Goal: Communication & Community: Answer question/provide support

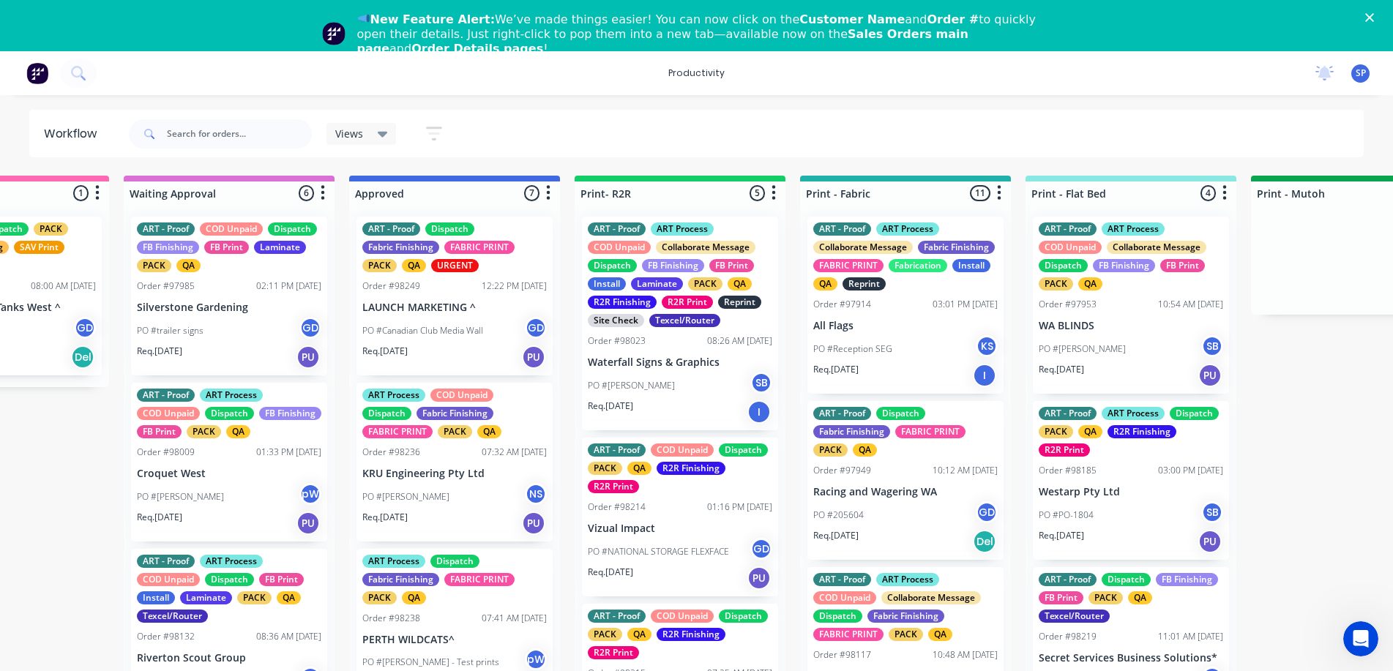
scroll to position [209, 0]
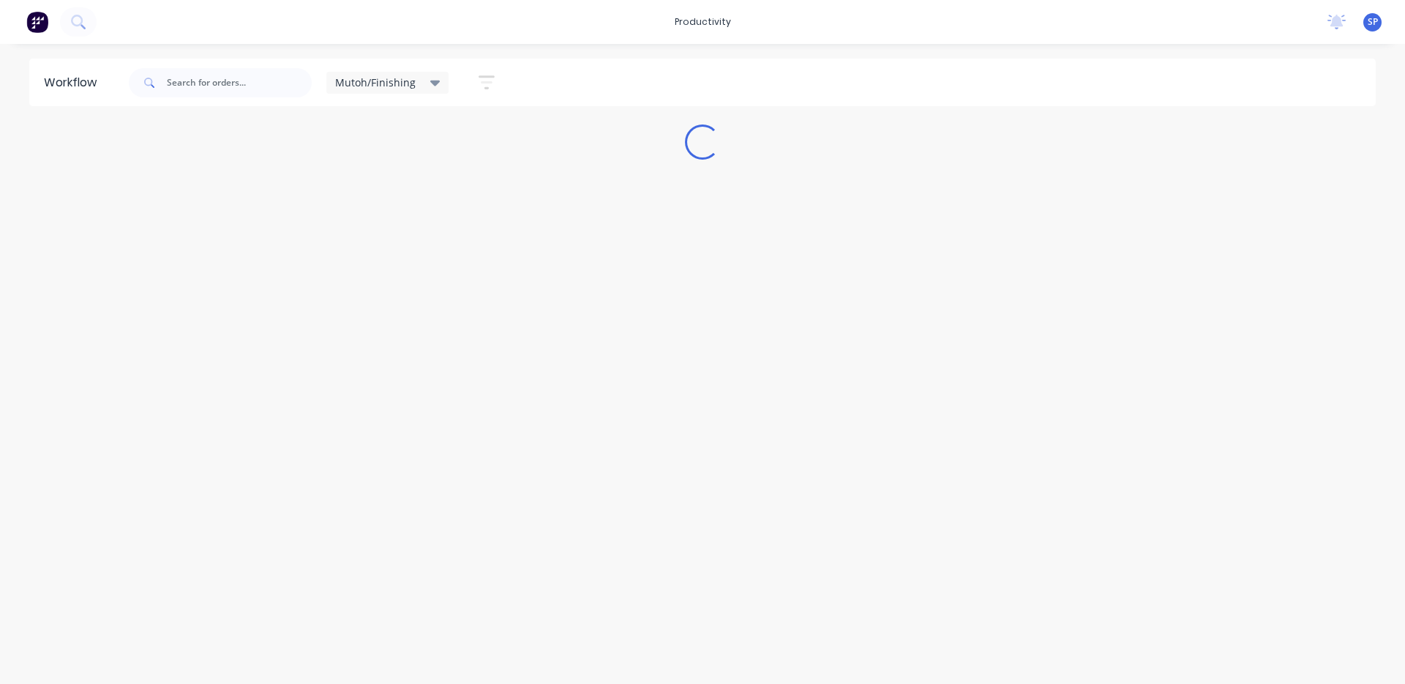
click at [424, 81] on div "Mutoh/Finishing" at bounding box center [387, 82] width 105 height 13
click at [367, 190] on button "None" at bounding box center [415, 191] width 156 height 17
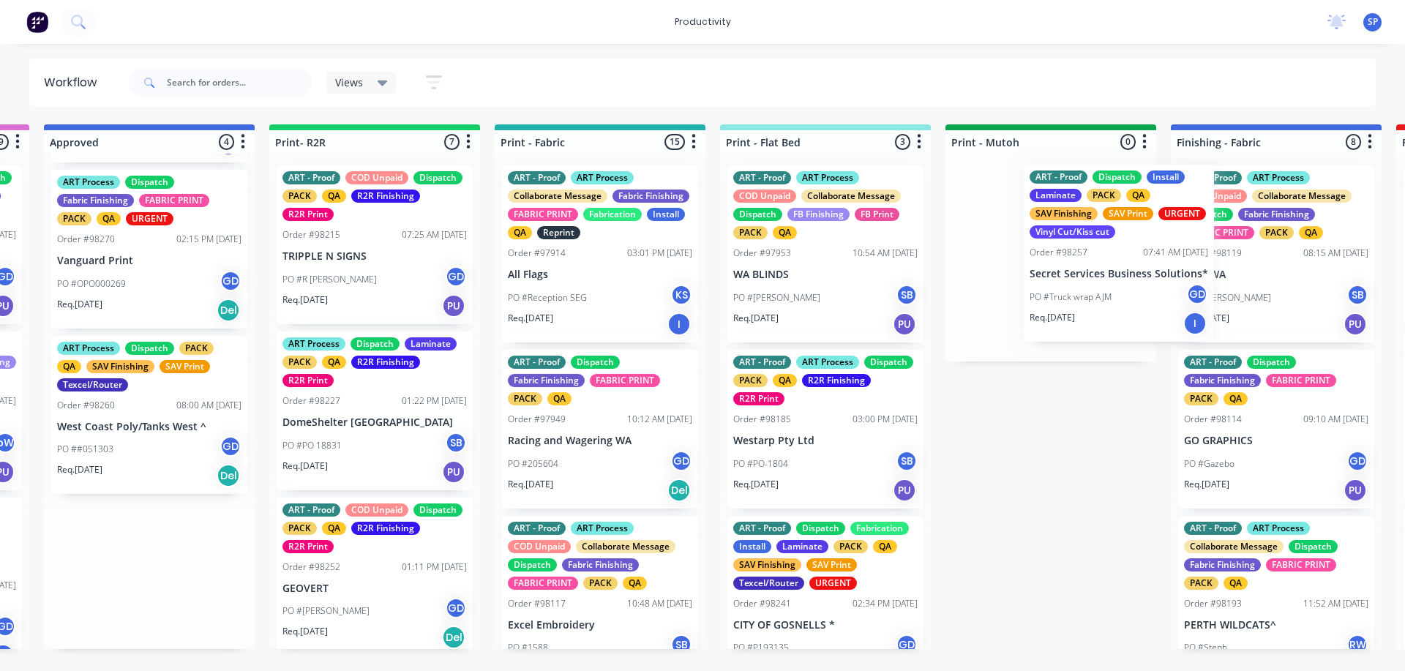
scroll to position [0, 1568]
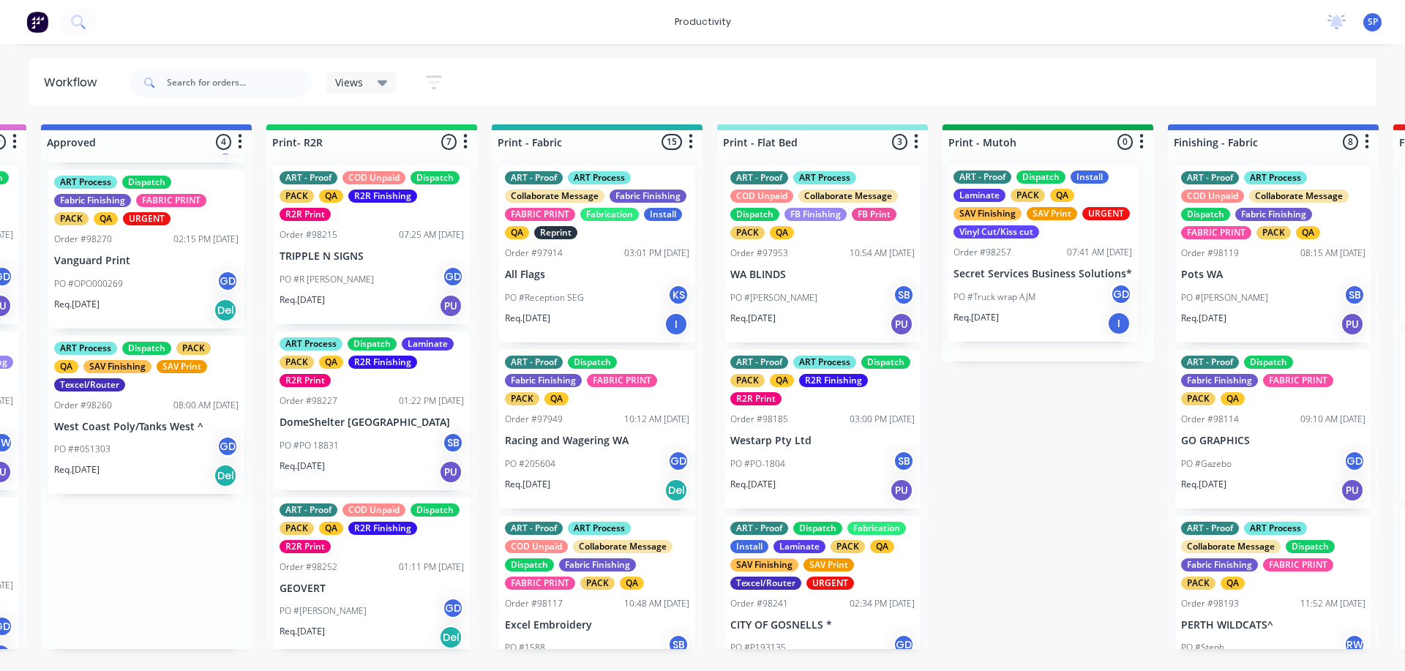
drag, startPoint x: 413, startPoint y: 296, endPoint x: 1030, endPoint y: 294, distance: 616.2
click at [1030, 293] on div "Submitted 3 Sort By Created date Required date Order number Customer name Most …" at bounding box center [1233, 386] width 5624 height 525
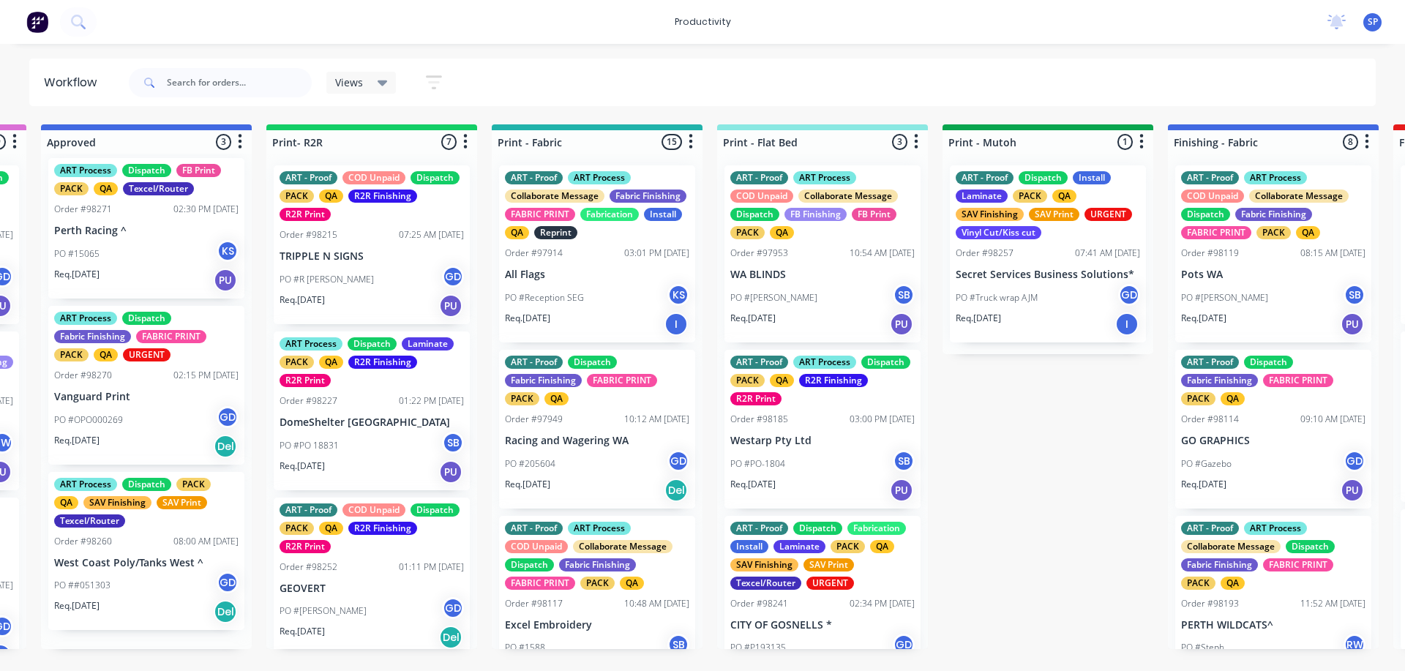
scroll to position [0, 0]
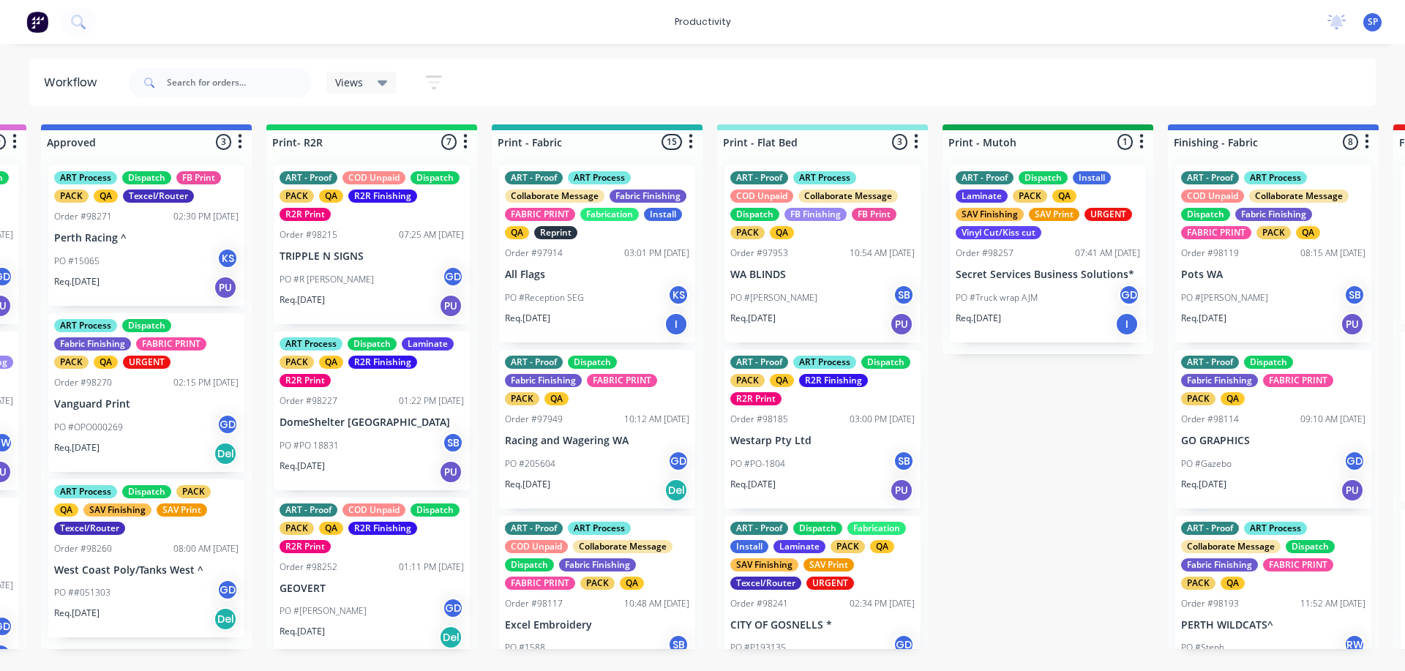
click at [124, 566] on p "West Coast Poly/Tanks West ^" at bounding box center [146, 570] width 184 height 12
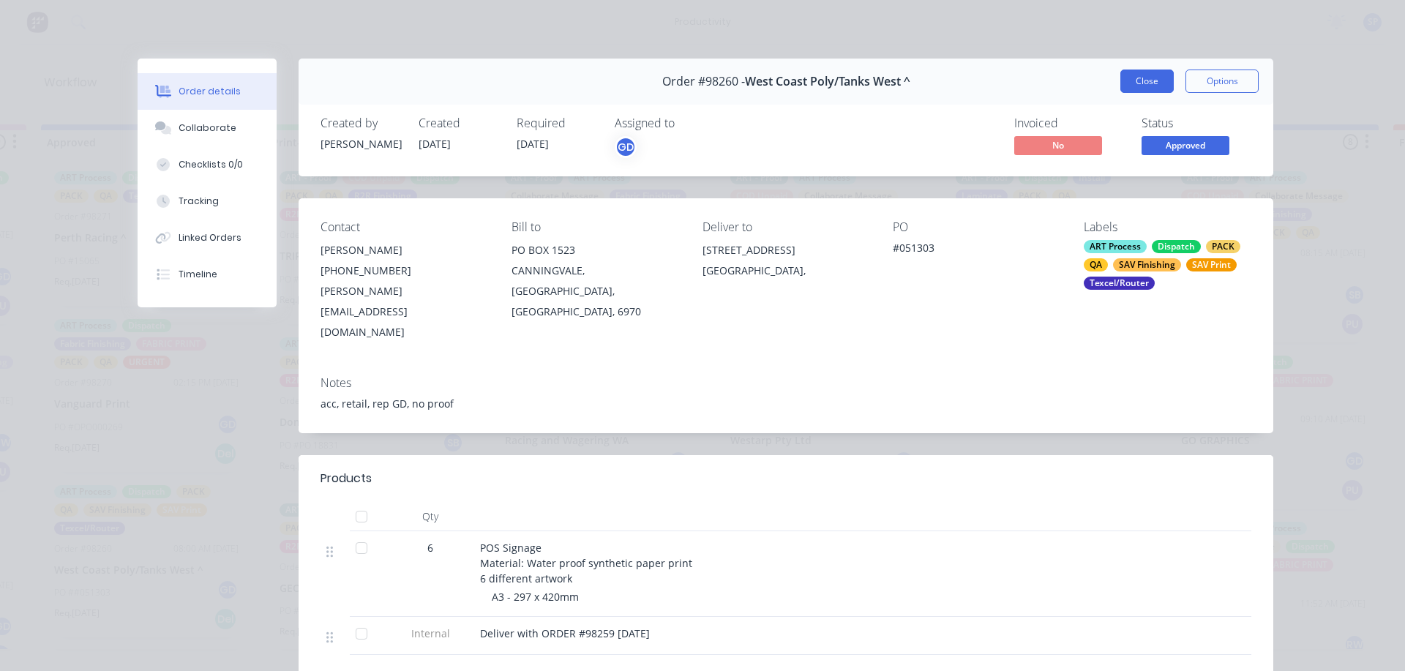
click at [1139, 83] on button "Close" at bounding box center [1146, 81] width 53 height 23
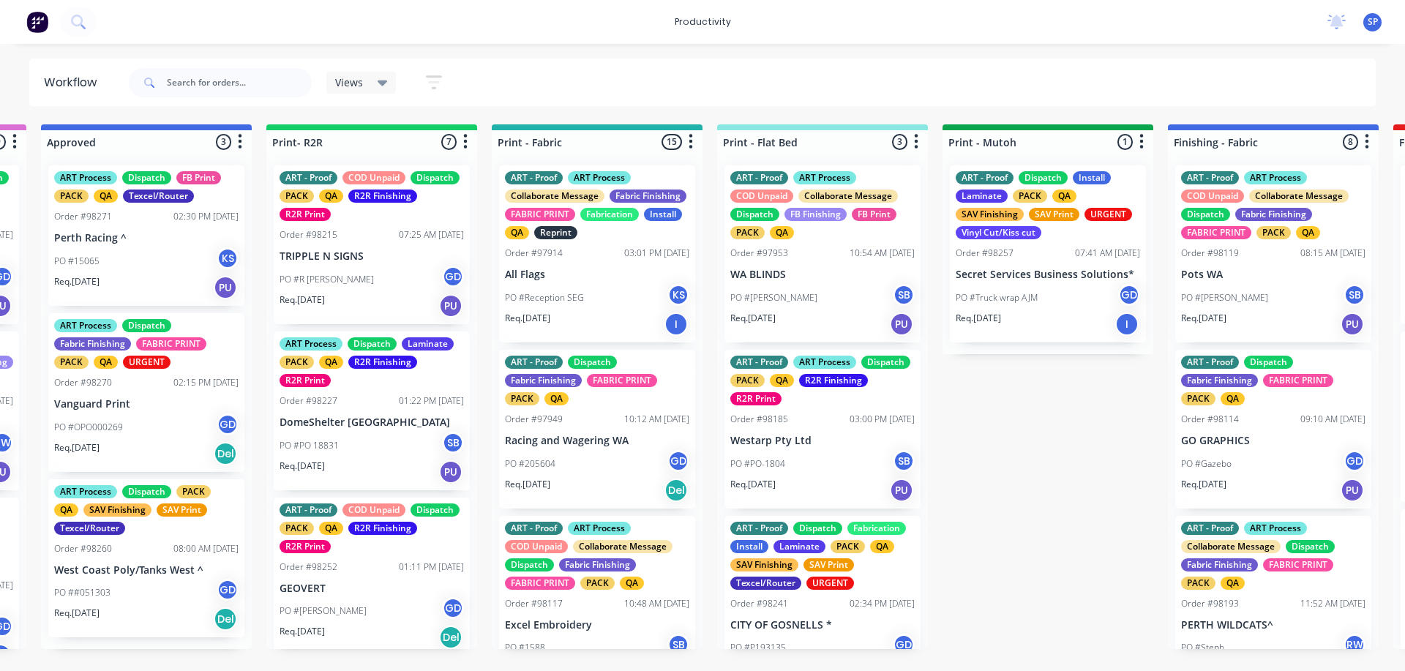
click at [101, 251] on div "PO #15065 KS" at bounding box center [146, 261] width 184 height 28
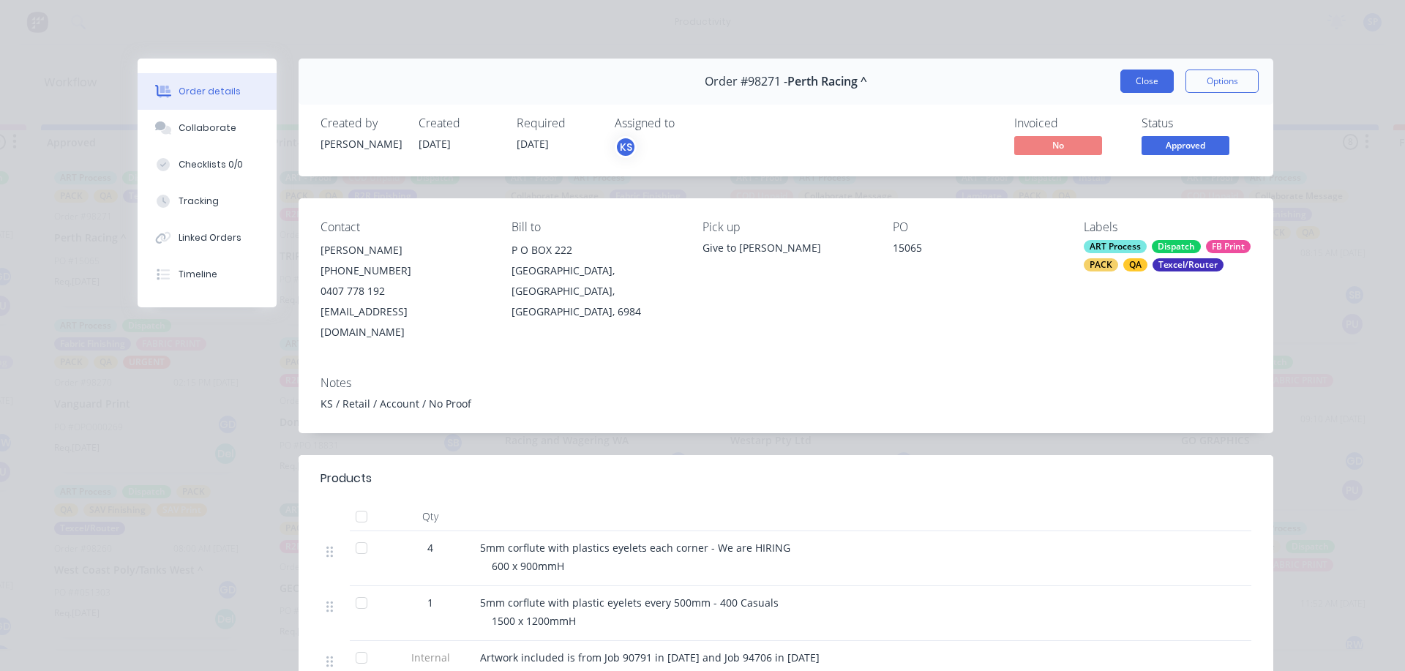
click at [1150, 85] on button "Close" at bounding box center [1146, 81] width 53 height 23
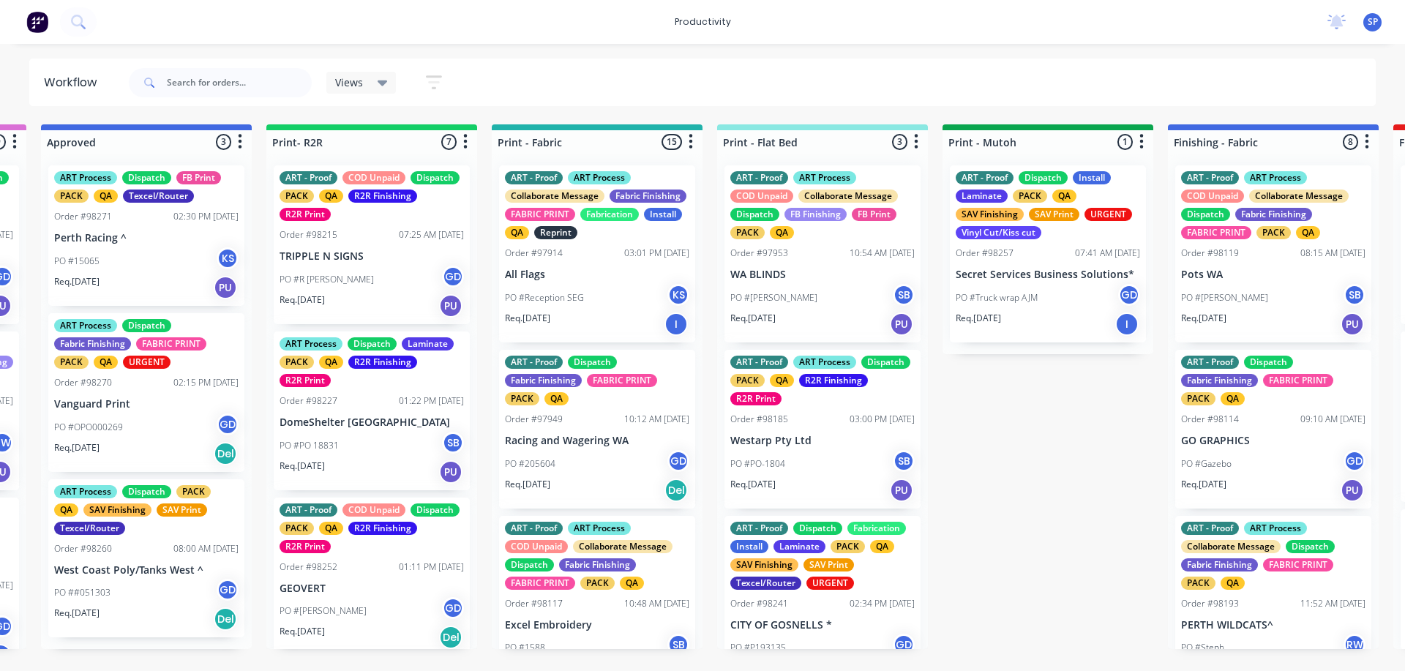
click at [135, 413] on div "PO #OPO000269 GD" at bounding box center [146, 427] width 184 height 28
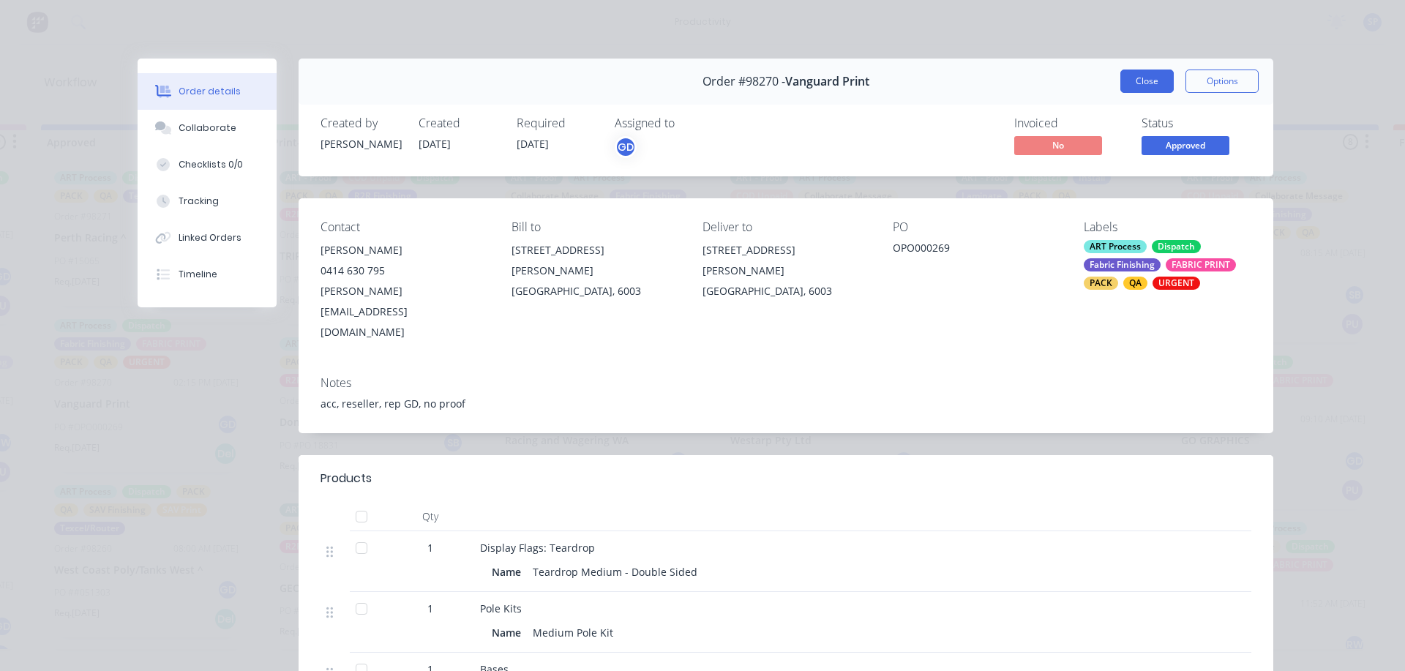
click at [1157, 84] on button "Close" at bounding box center [1146, 81] width 53 height 23
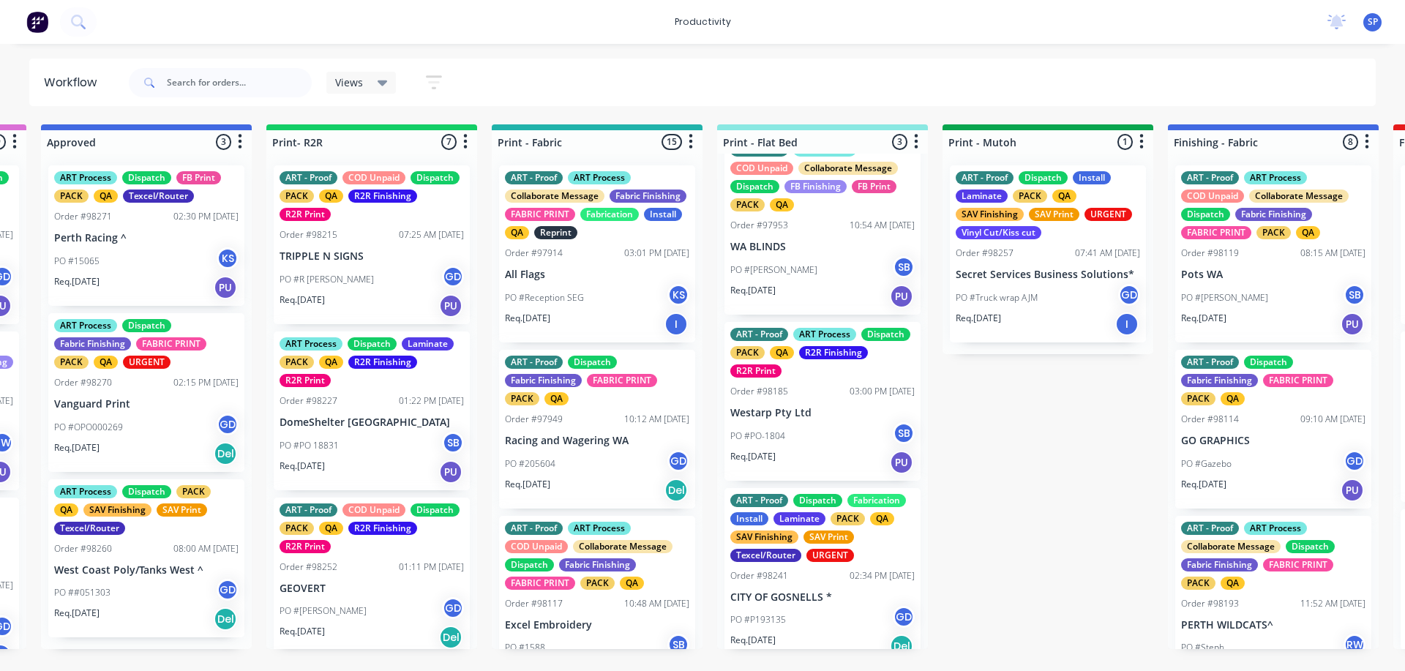
scroll to position [42, 0]
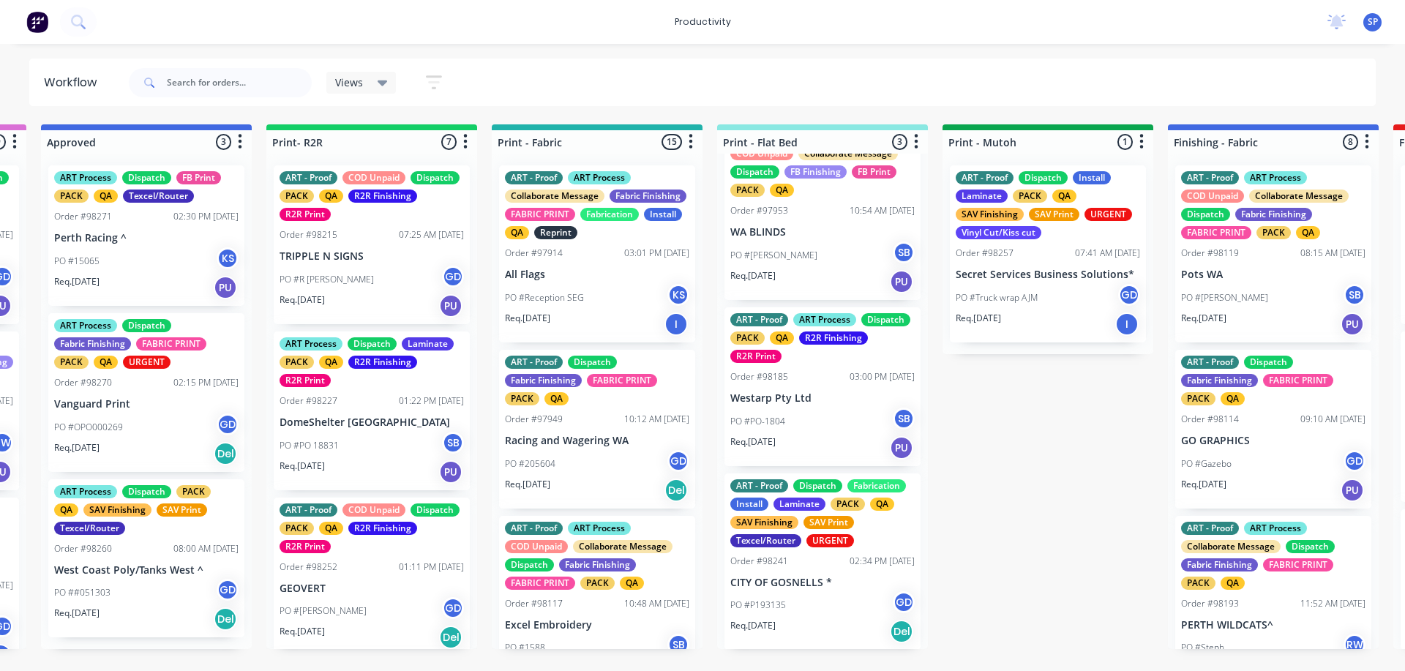
click at [782, 411] on div "PO #PO-1804 SB" at bounding box center [822, 422] width 184 height 28
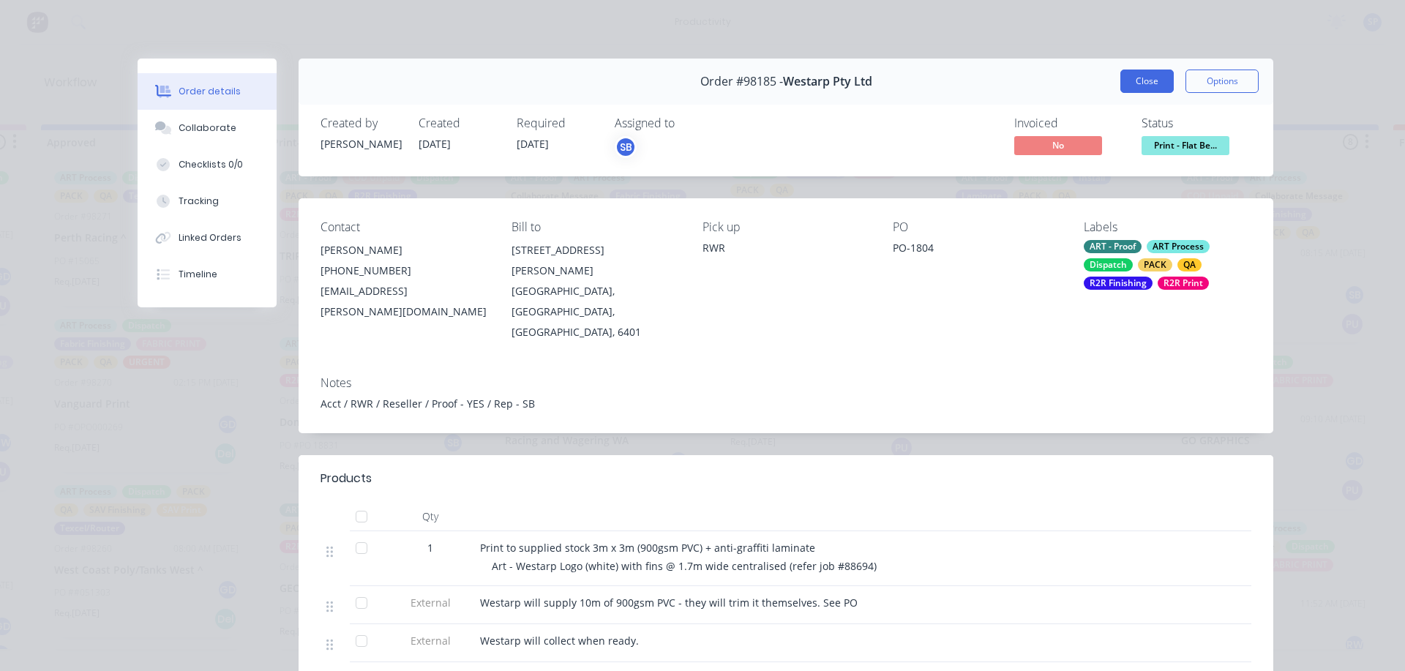
click at [1143, 72] on button "Close" at bounding box center [1146, 81] width 53 height 23
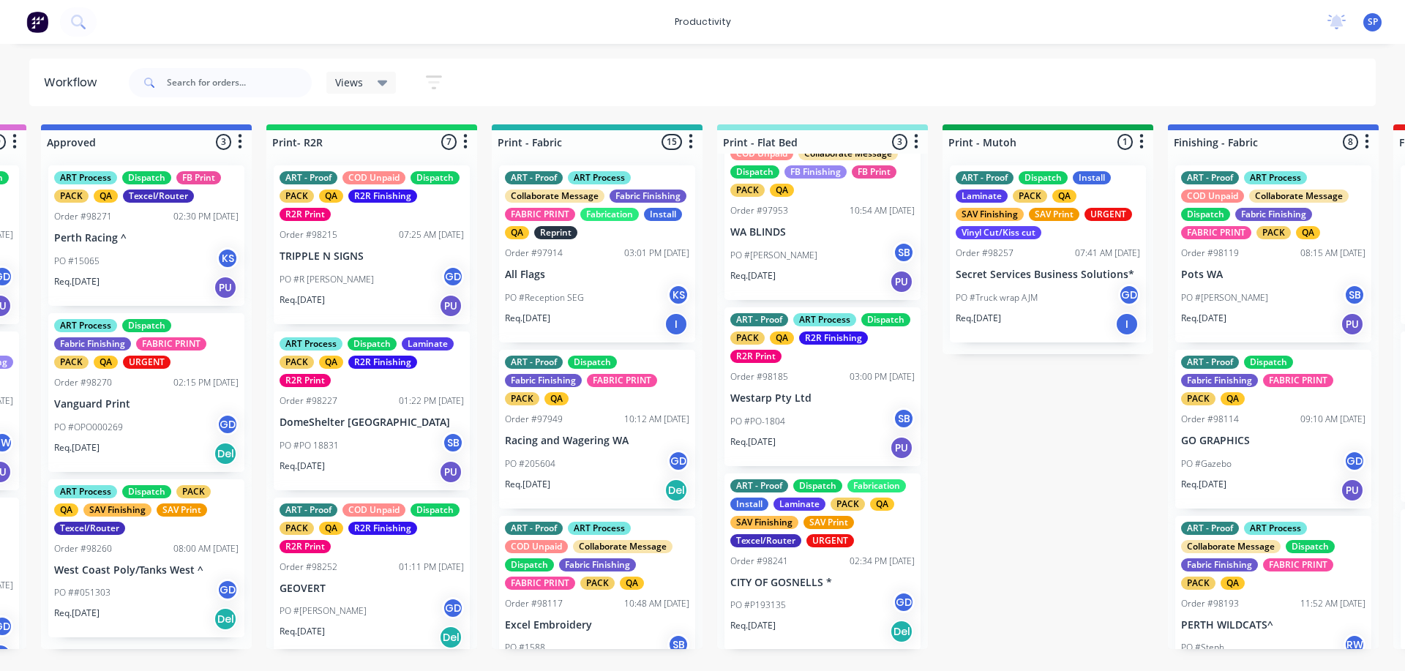
click at [782, 609] on p "PO #P193135" at bounding box center [758, 605] width 56 height 13
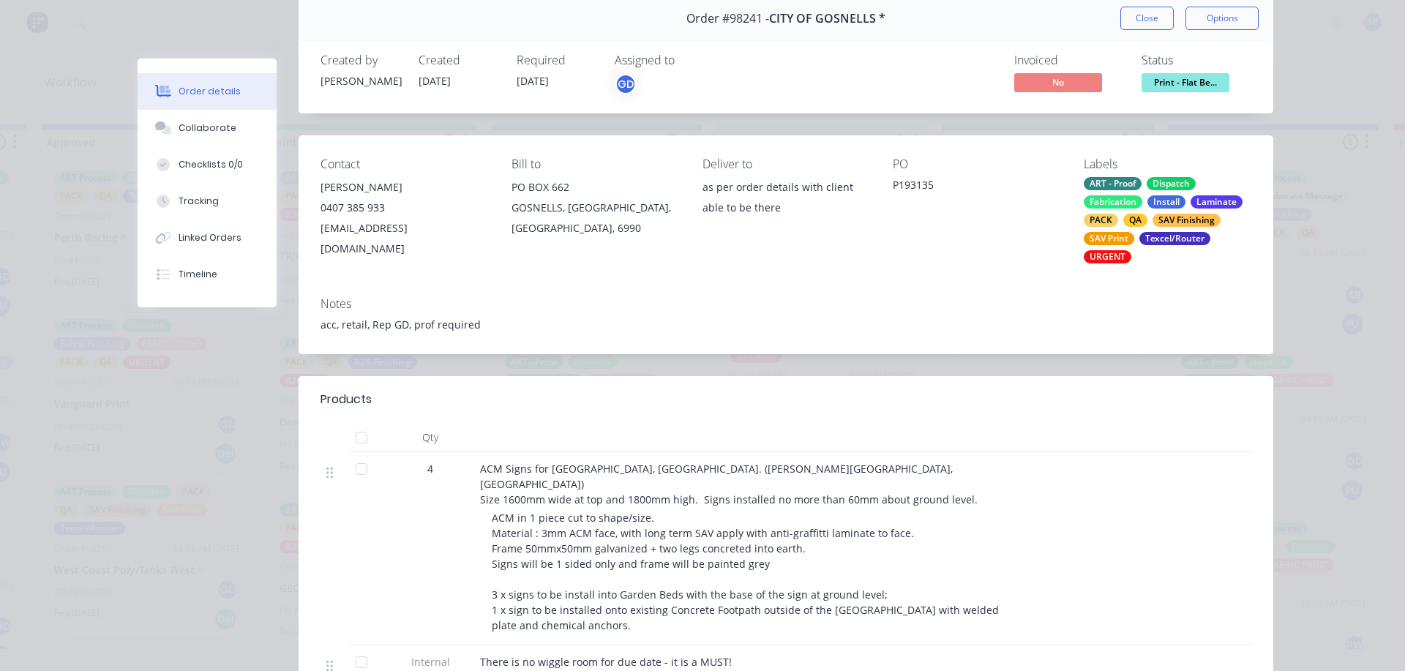
scroll to position [0, 0]
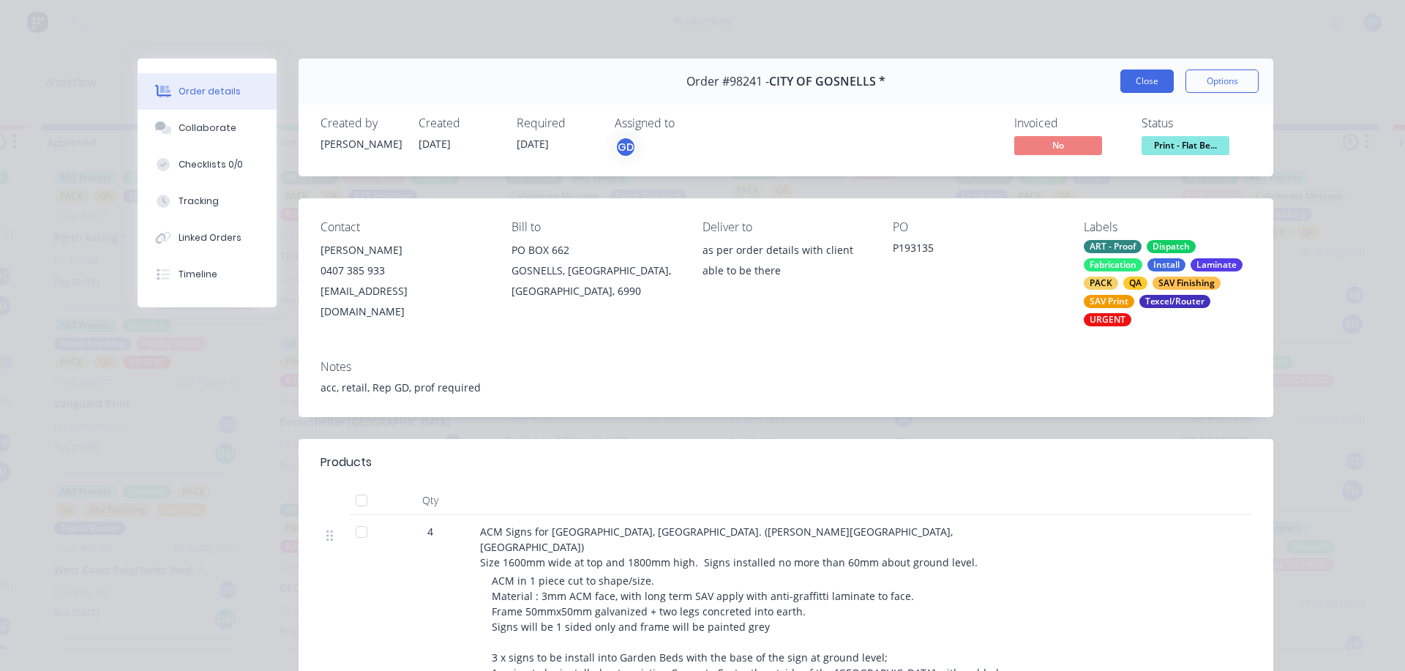
click at [1135, 76] on button "Close" at bounding box center [1146, 81] width 53 height 23
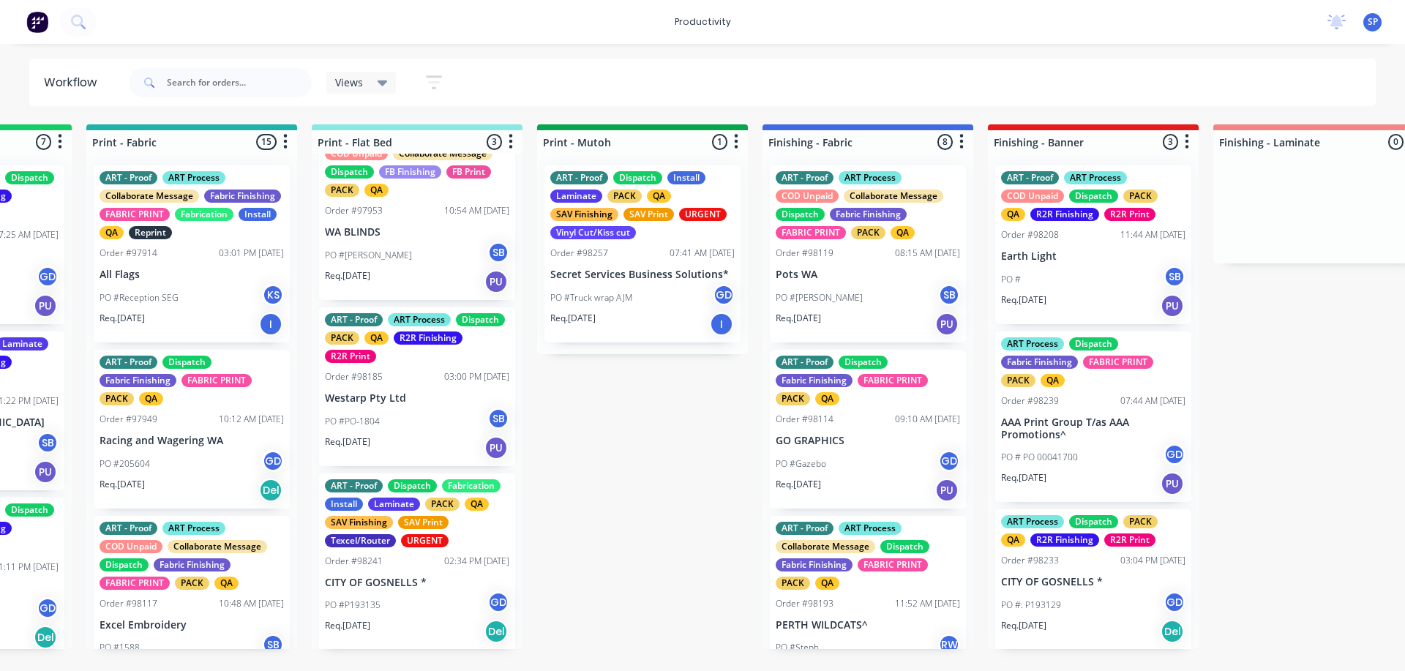
scroll to position [0, 2209]
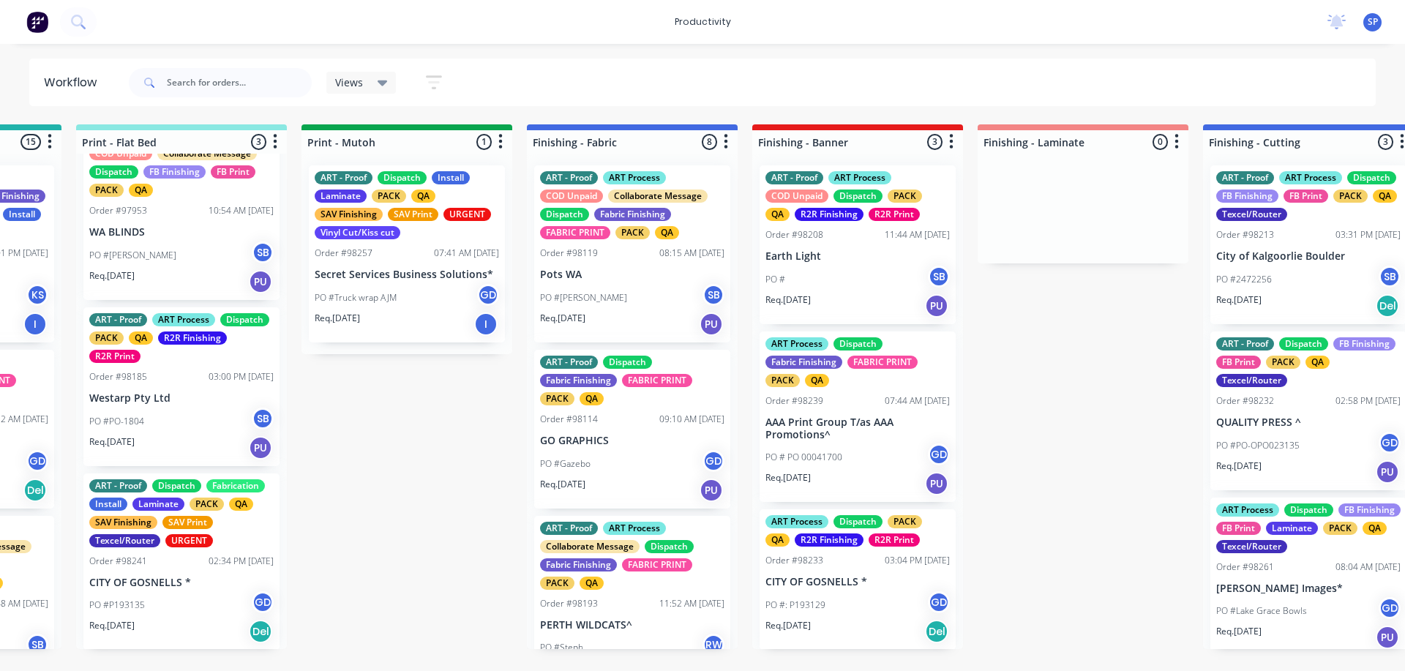
click at [364, 269] on p "Secret Services Business Solutions*" at bounding box center [407, 275] width 184 height 12
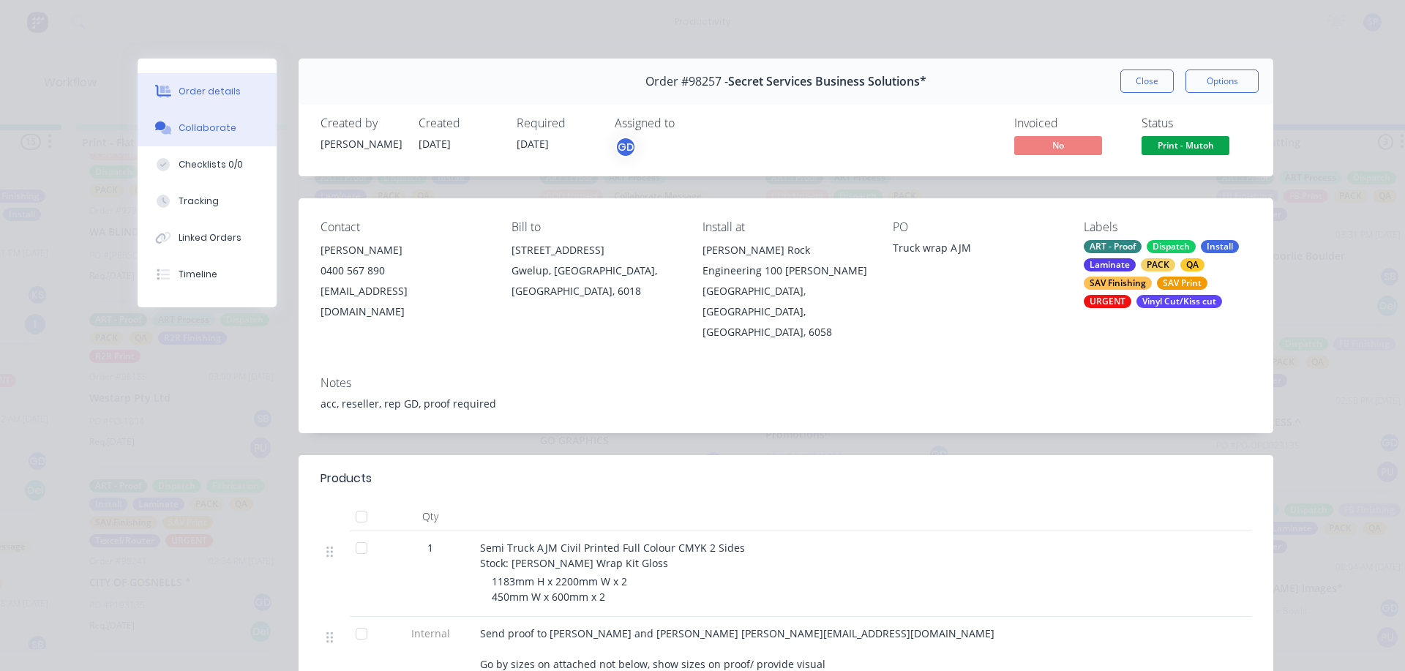
click at [199, 124] on div "Collaborate" at bounding box center [208, 127] width 58 height 13
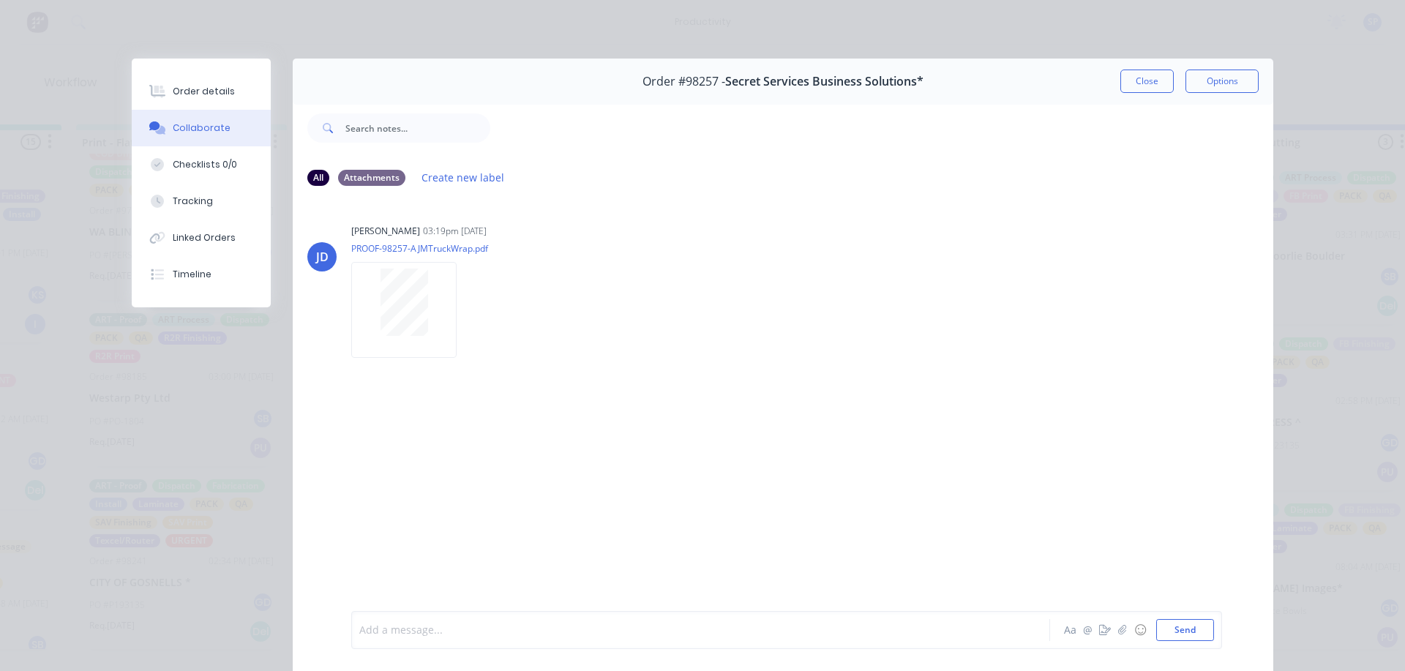
click at [433, 632] on div at bounding box center [680, 630] width 640 height 15
click at [1172, 621] on button "Send" at bounding box center [1185, 630] width 58 height 22
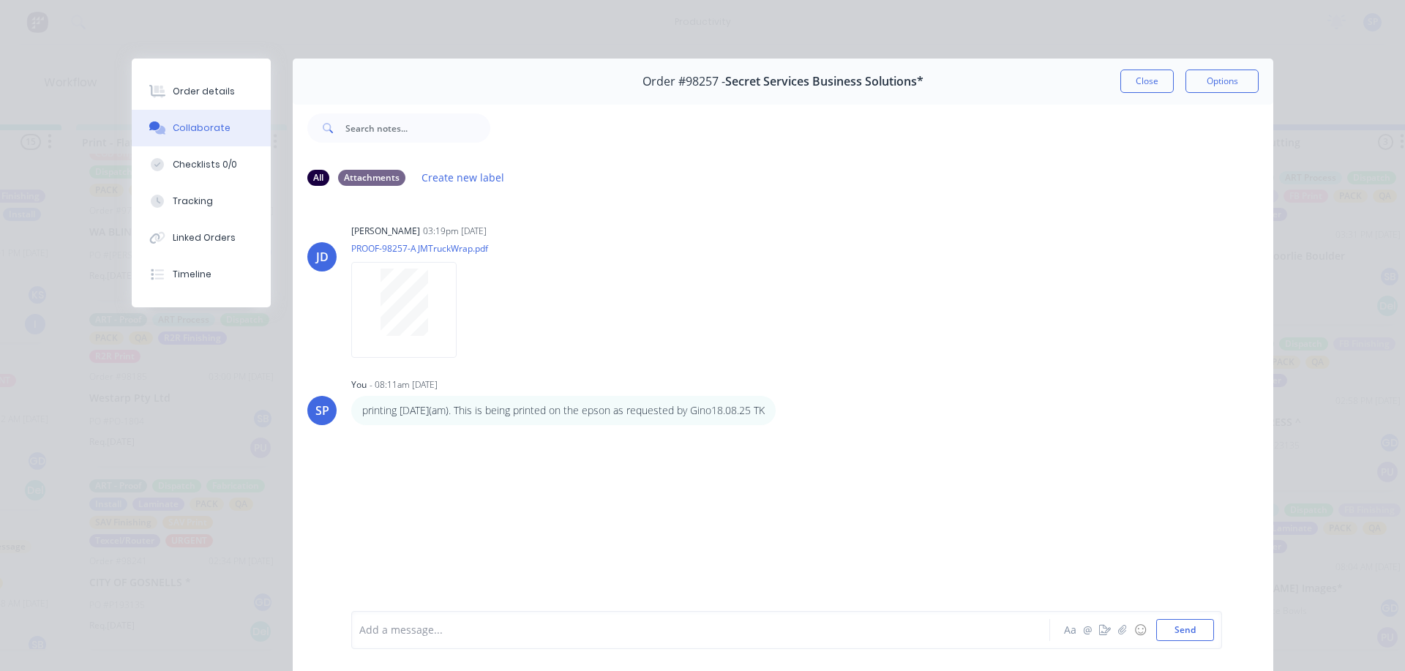
click at [1128, 74] on button "Close" at bounding box center [1146, 81] width 53 height 23
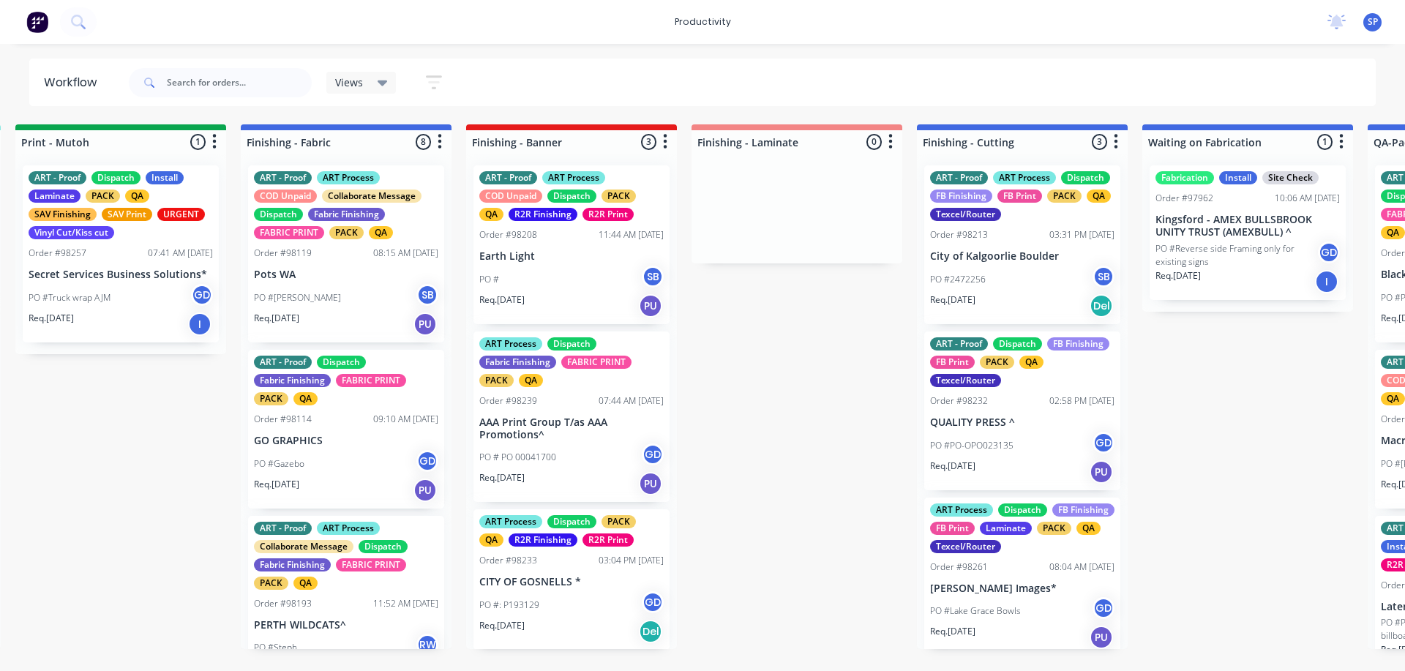
scroll to position [0, 2635]
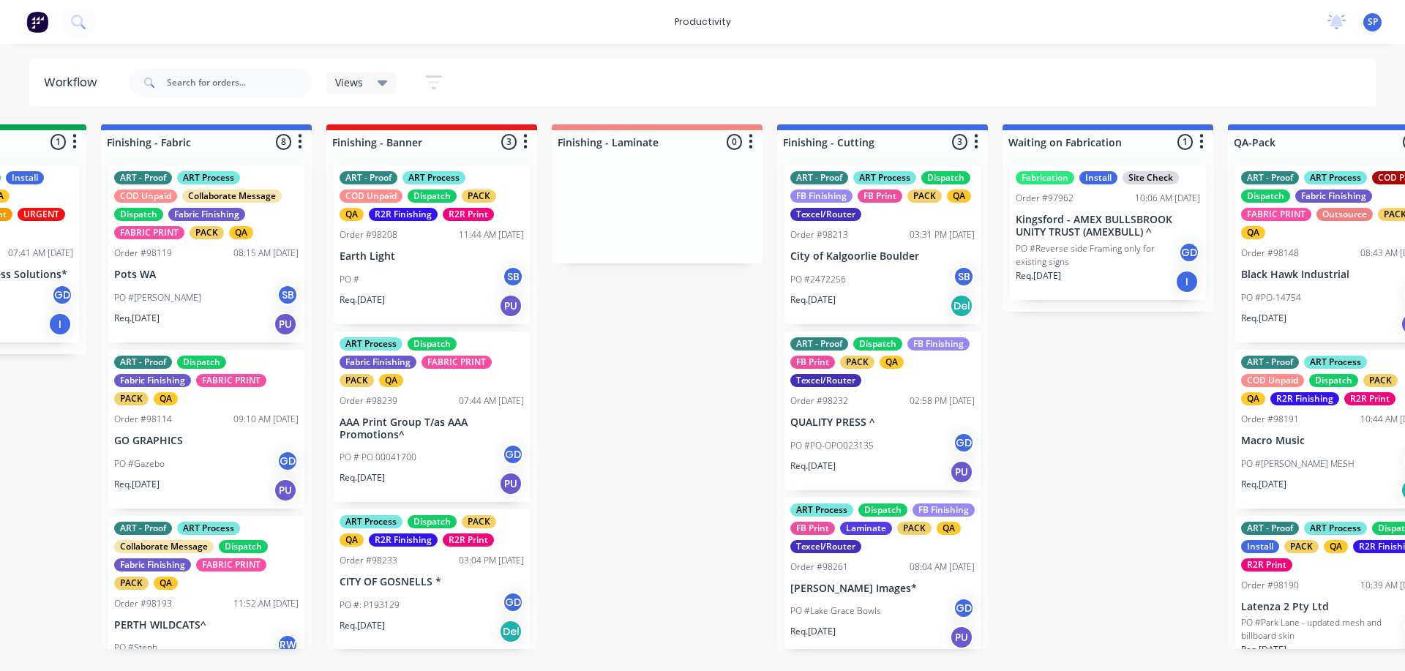
click at [869, 590] on p "[PERSON_NAME] Images*" at bounding box center [882, 589] width 184 height 12
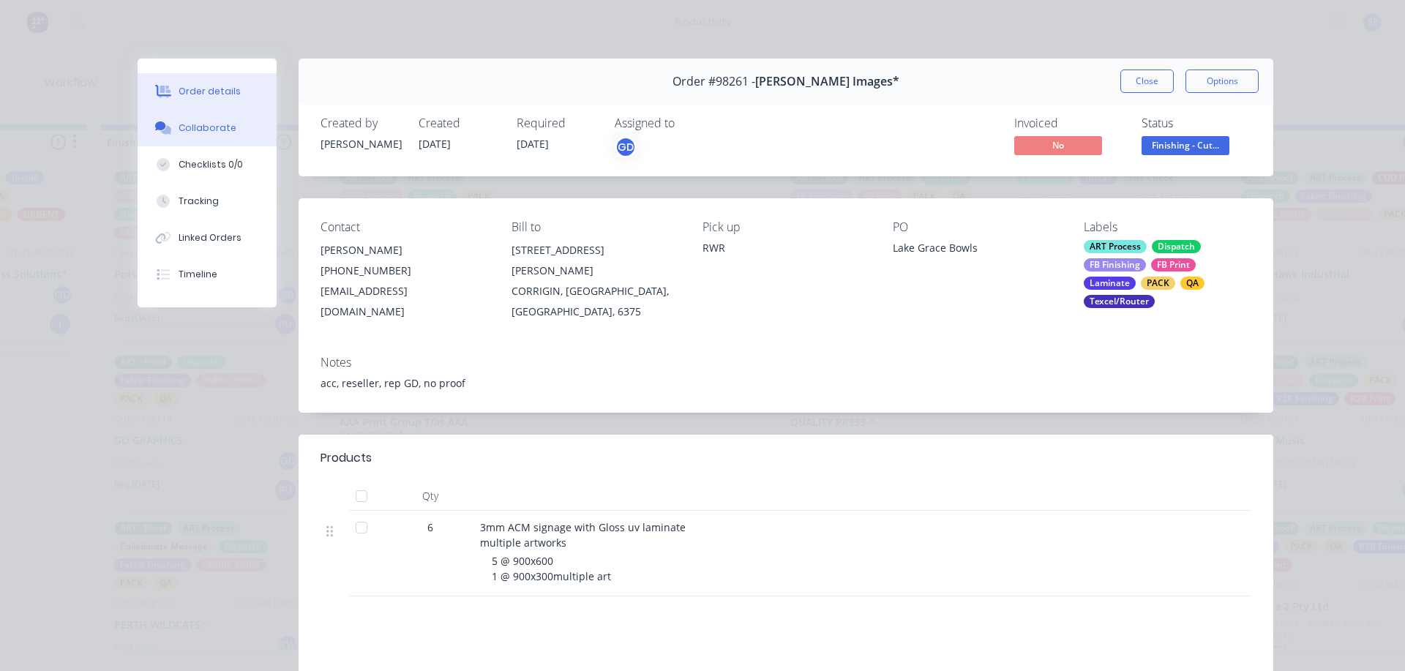
click at [204, 127] on div "Collaborate" at bounding box center [208, 127] width 58 height 13
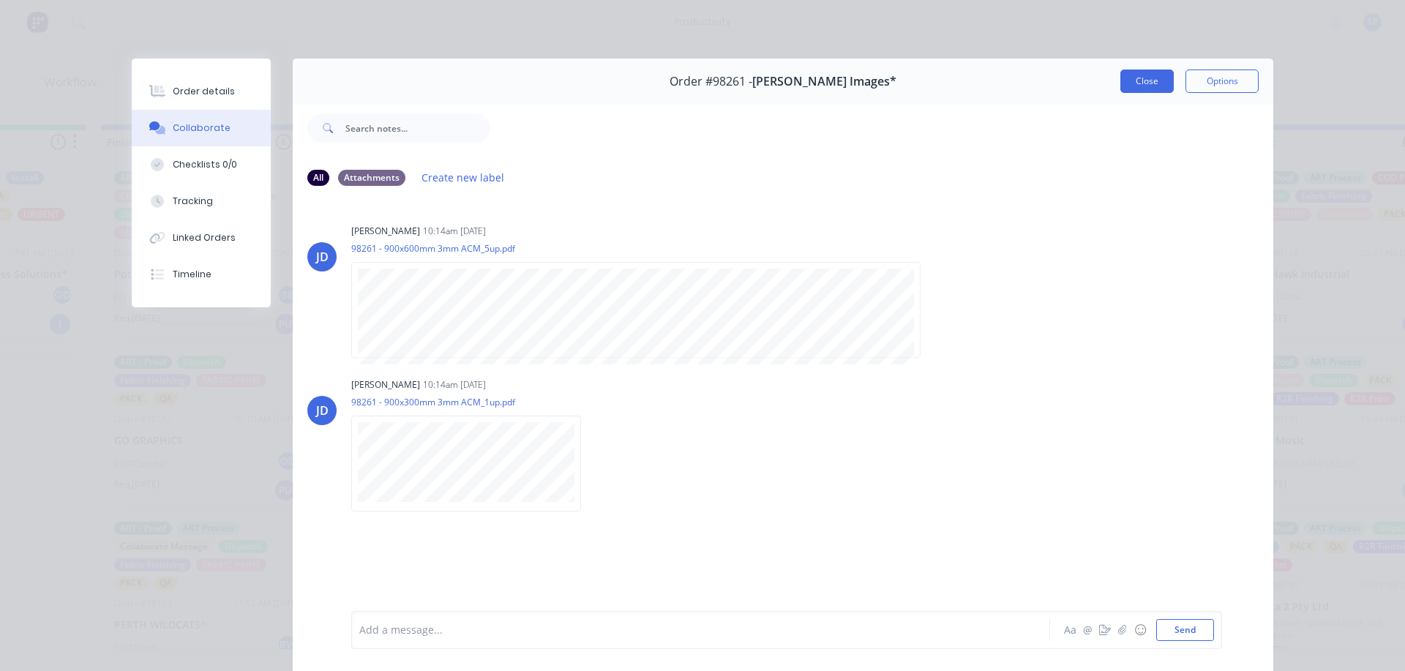
click at [1145, 79] on button "Close" at bounding box center [1146, 81] width 53 height 23
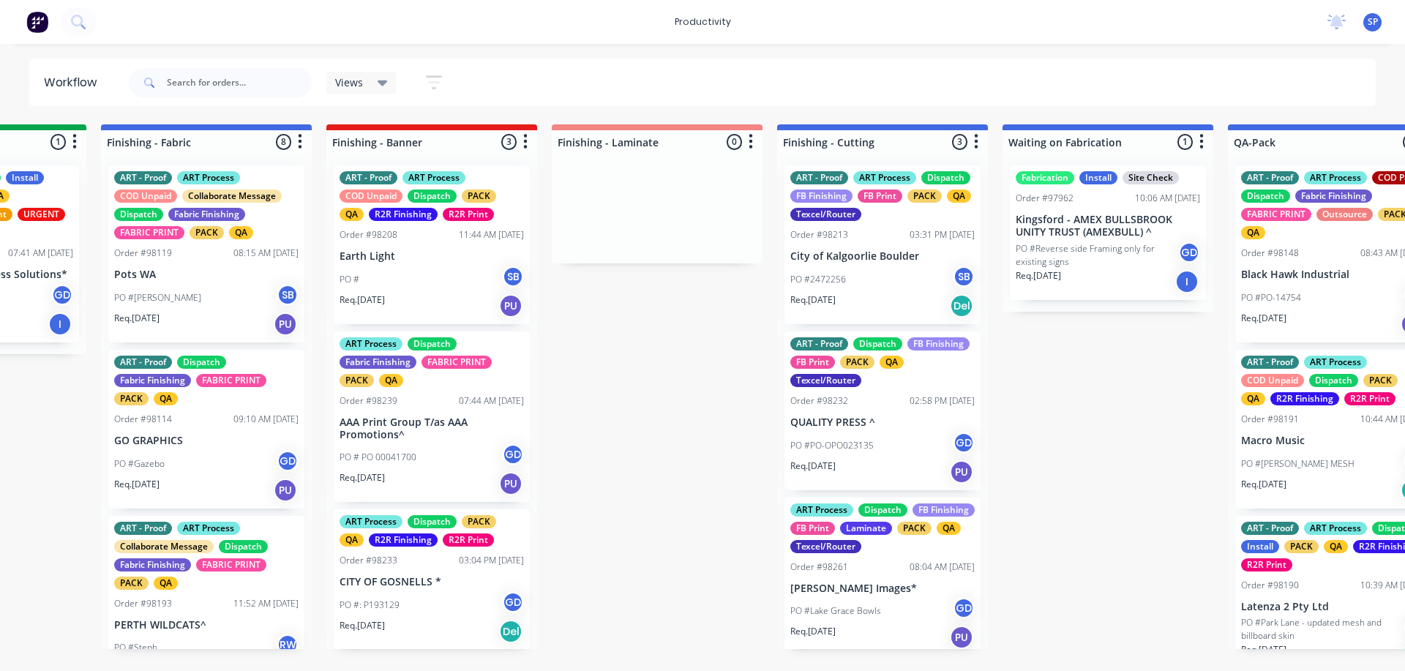
click at [856, 449] on p "PO #PO-OPO023135" at bounding box center [831, 445] width 83 height 13
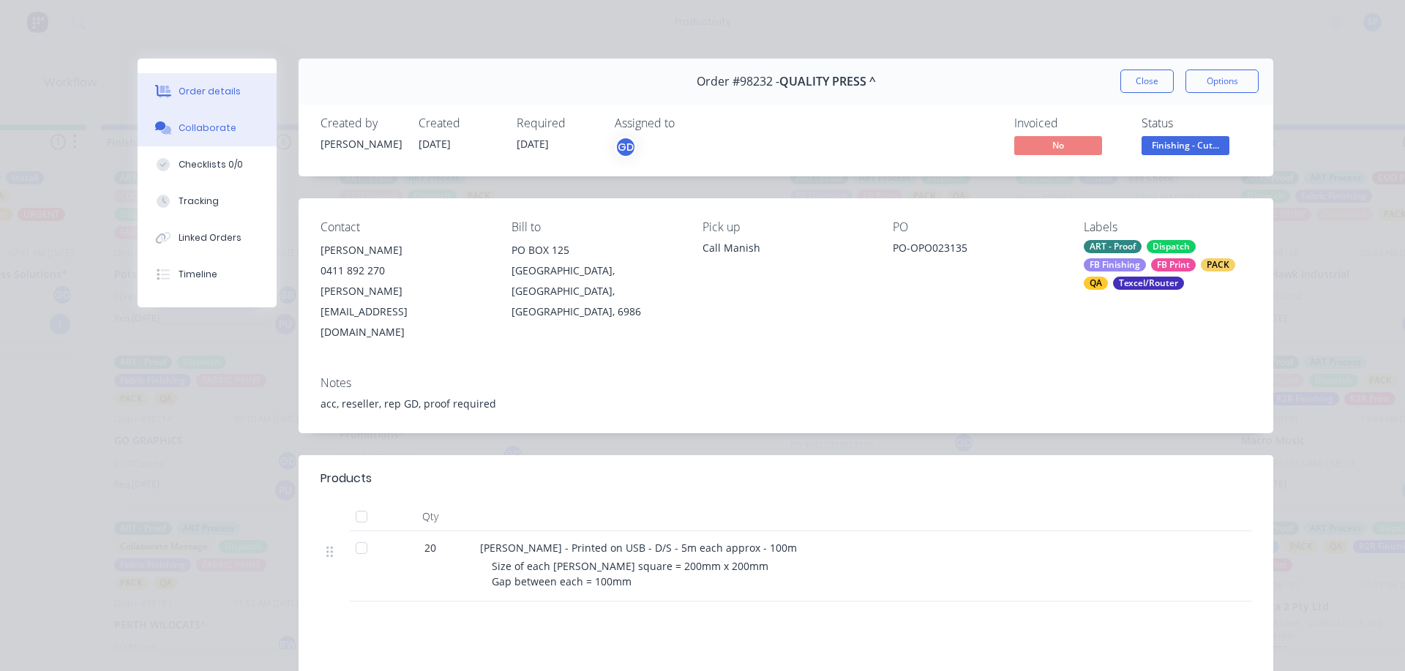
click at [209, 130] on div "Collaborate" at bounding box center [208, 127] width 58 height 13
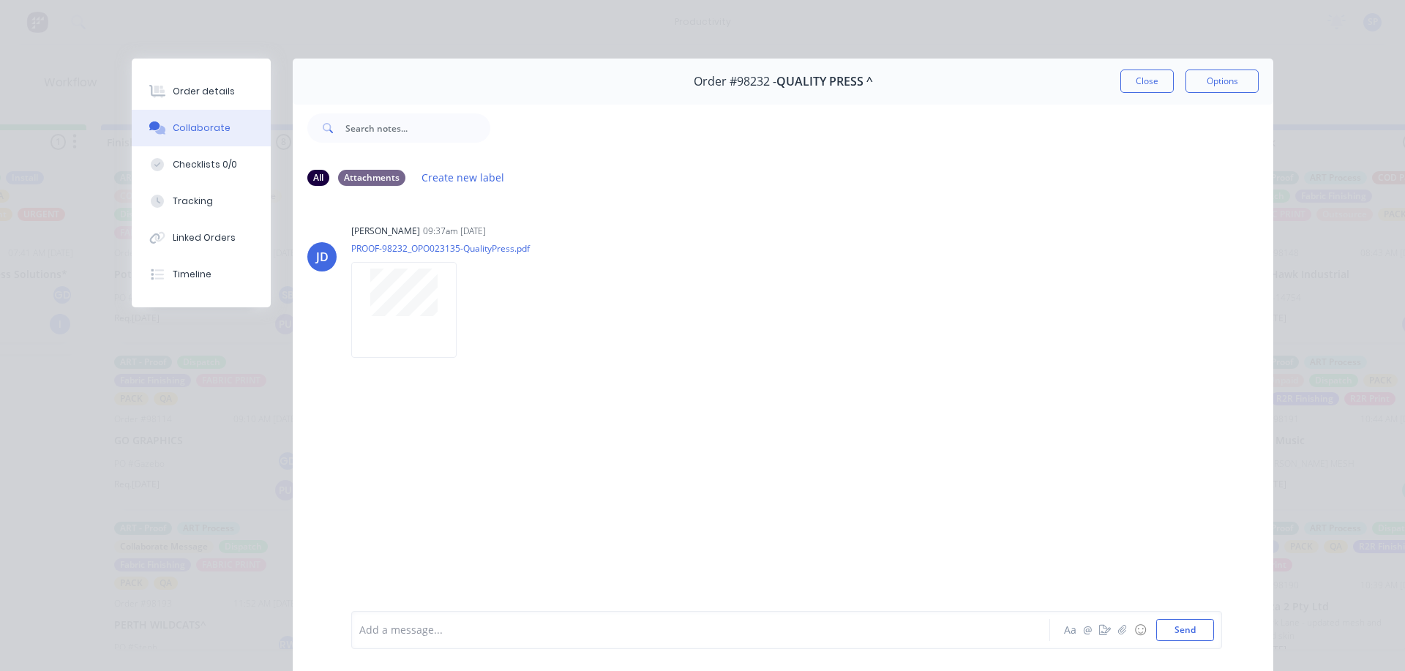
click at [1134, 75] on button "Close" at bounding box center [1146, 81] width 53 height 23
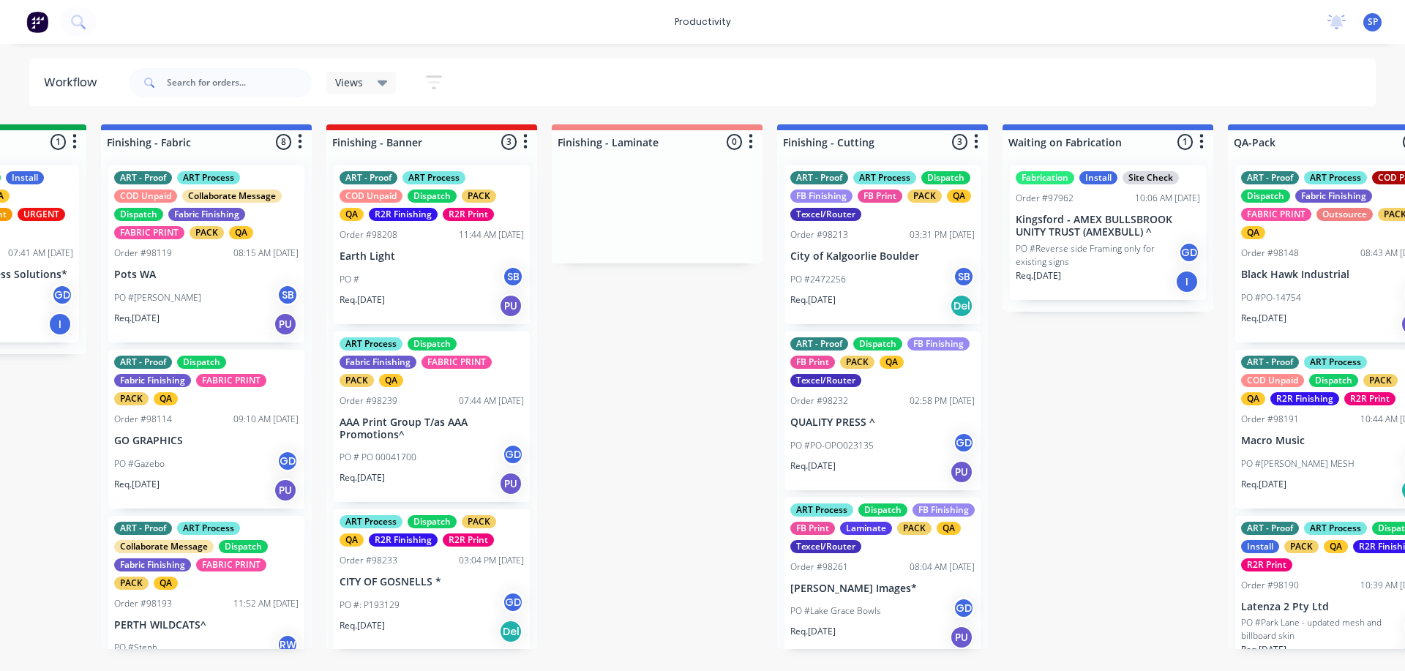
click at [864, 255] on p "City of Kalgoorlie Boulder" at bounding box center [882, 256] width 184 height 12
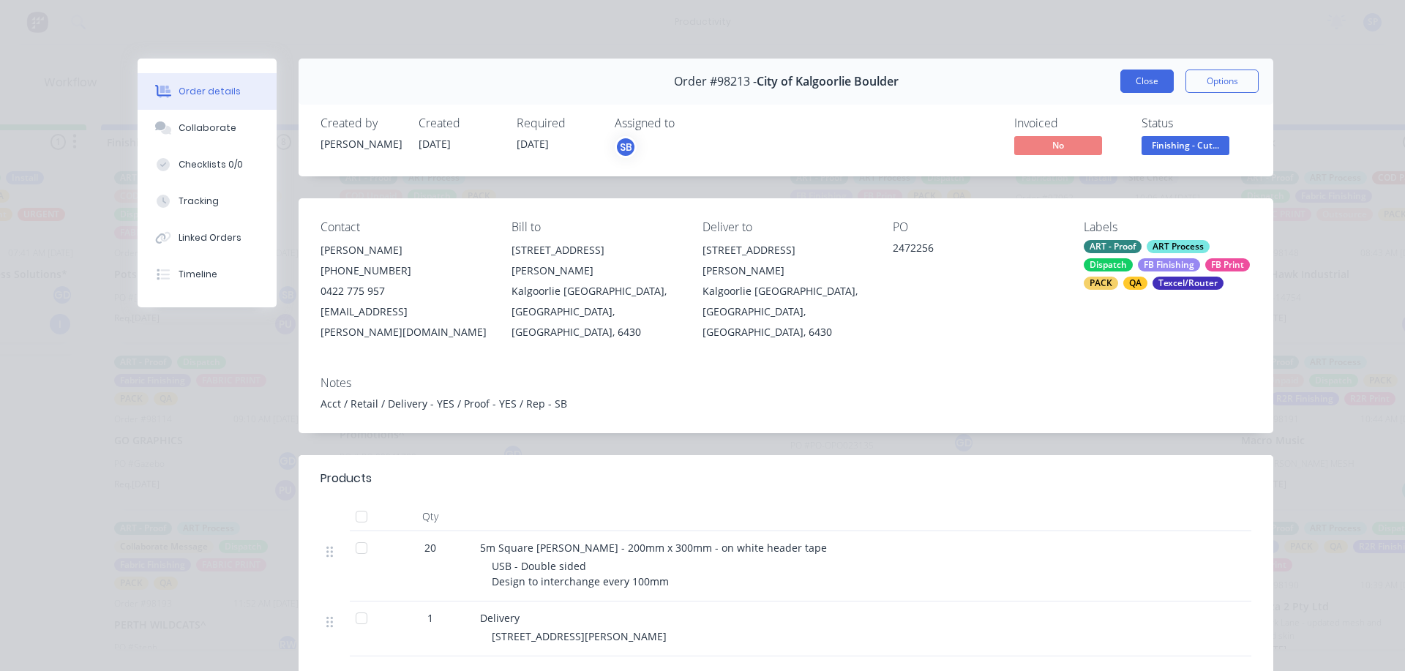
click at [1133, 85] on button "Close" at bounding box center [1146, 81] width 53 height 23
